Goal: Navigation & Orientation: Find specific page/section

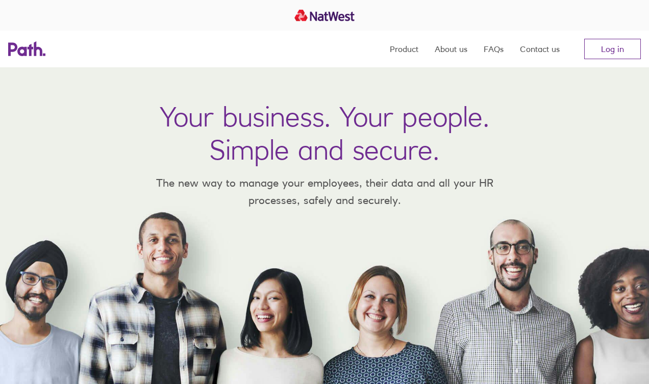
click at [591, 47] on link "Log in" at bounding box center [613, 49] width 57 height 20
click at [615, 39] on link "Log in" at bounding box center [613, 49] width 57 height 20
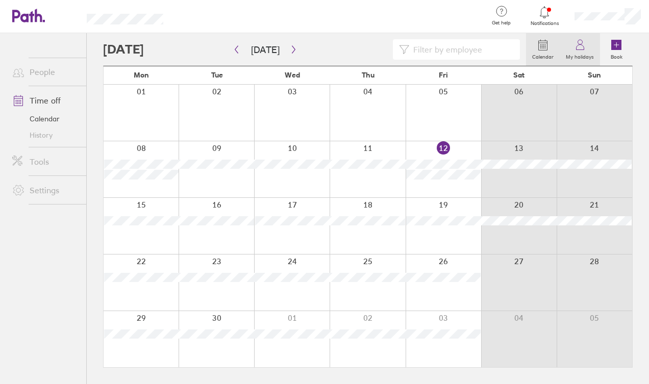
click at [574, 44] on icon at bounding box center [580, 45] width 12 height 12
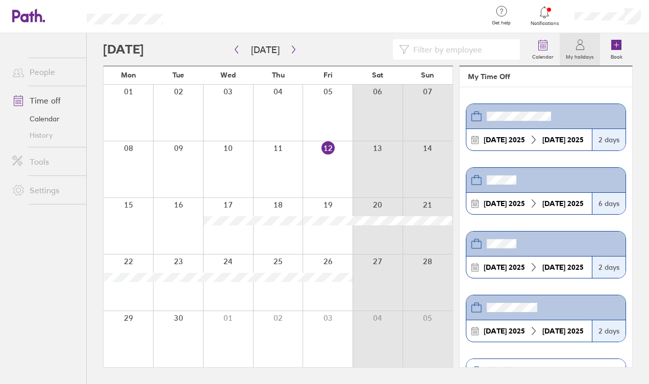
click at [602, 10] on div at bounding box center [608, 16] width 83 height 33
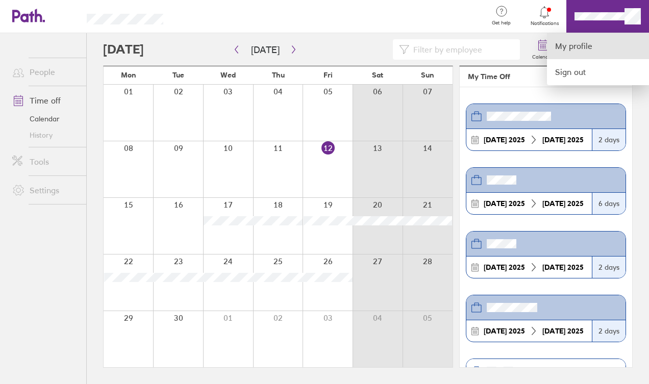
click at [575, 37] on link "My profile" at bounding box center [598, 46] width 102 height 26
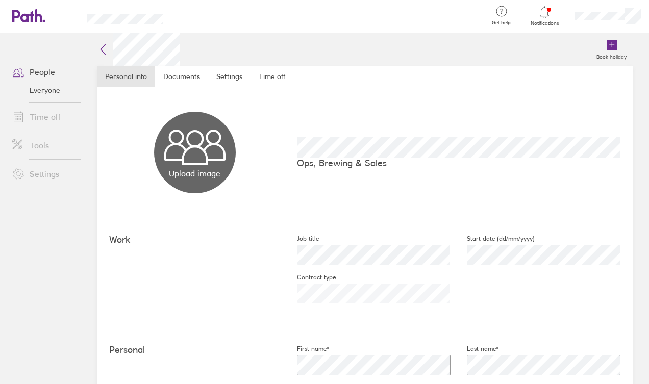
click at [101, 49] on icon at bounding box center [103, 49] width 5 height 10
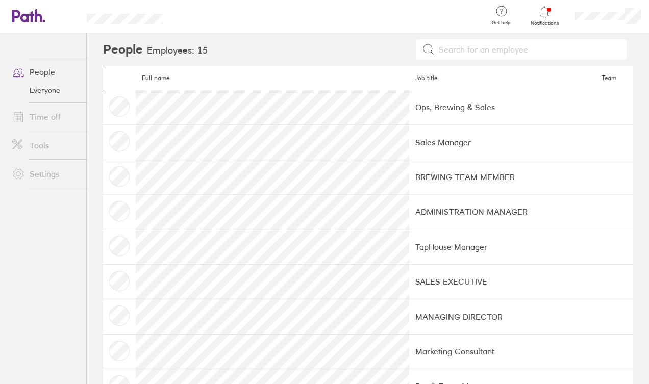
click at [44, 69] on link "People" at bounding box center [45, 72] width 82 height 20
click at [25, 18] on icon at bounding box center [28, 16] width 33 height 14
